Goal: Task Accomplishment & Management: Complete application form

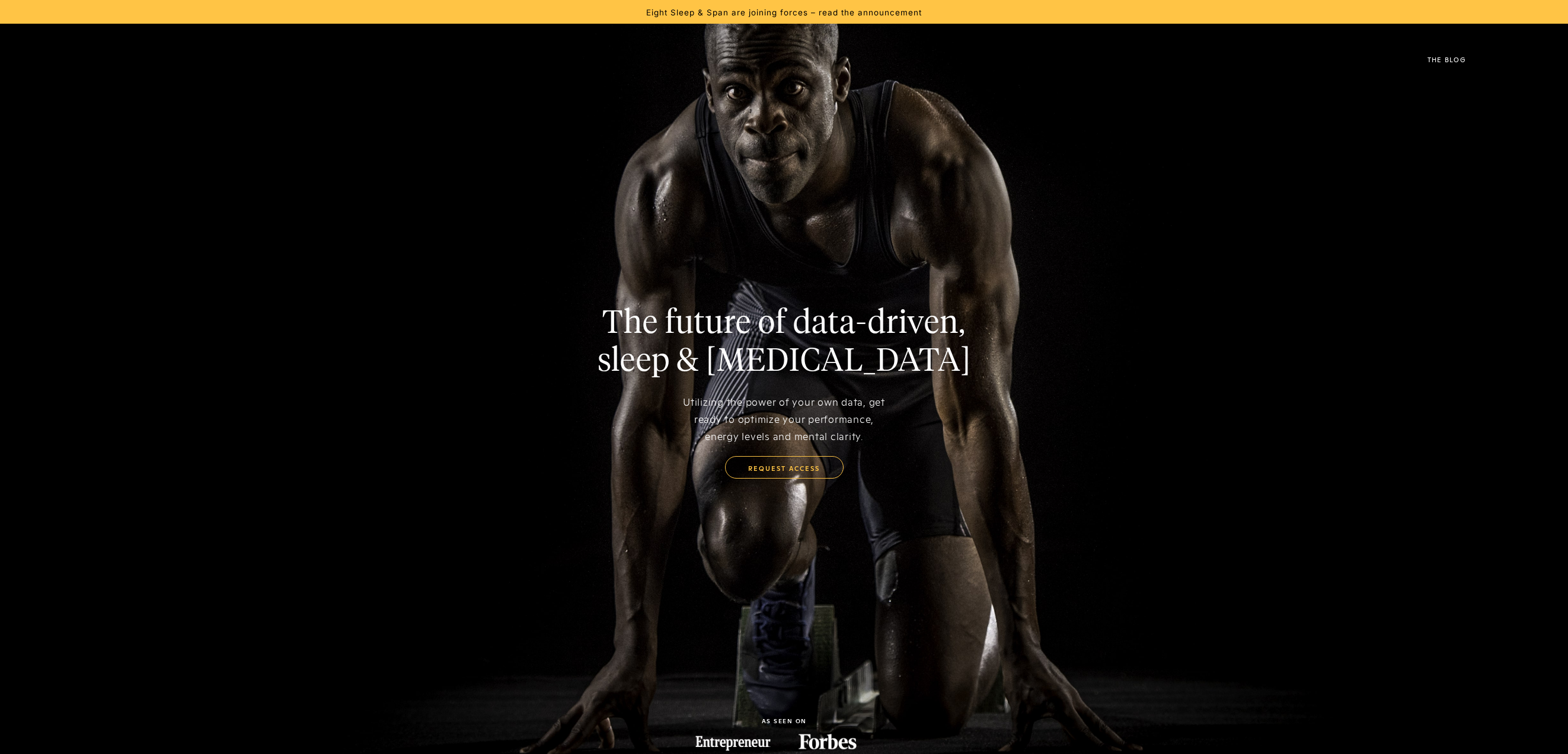
click at [775, 470] on link "request access" at bounding box center [784, 468] width 119 height 23
